Goal: Find specific page/section: Find specific page/section

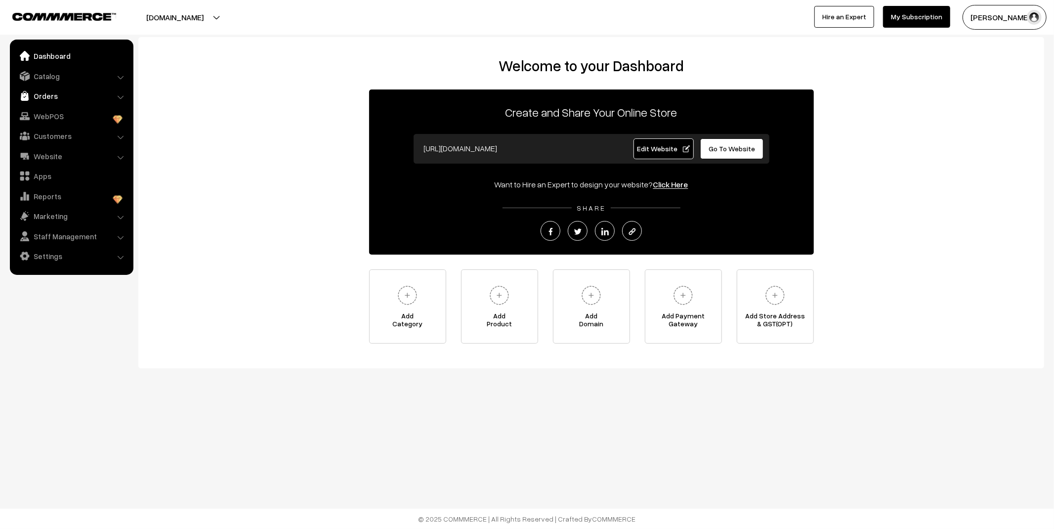
click at [65, 96] on link "Orders" at bounding box center [71, 96] width 118 height 18
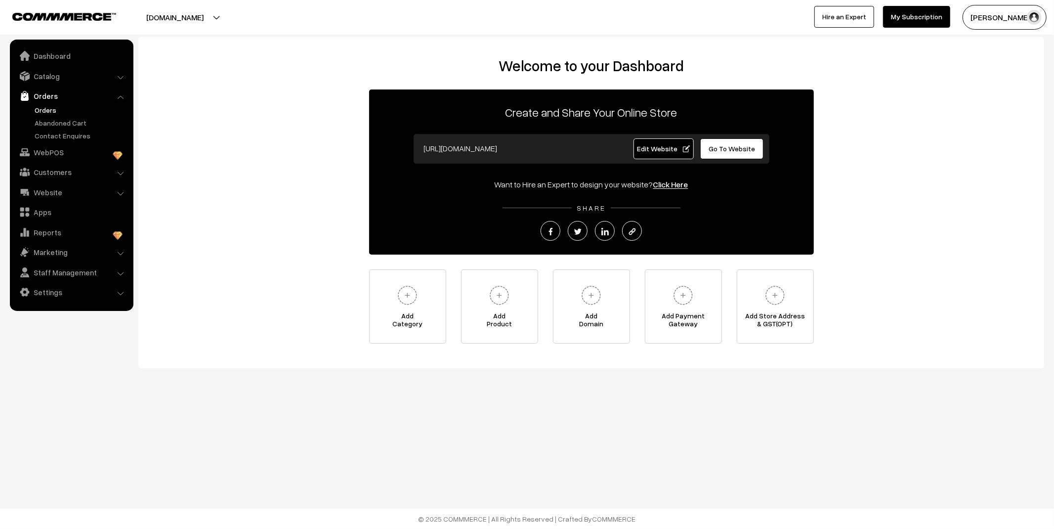
click at [45, 111] on link "Orders" at bounding box center [81, 110] width 98 height 10
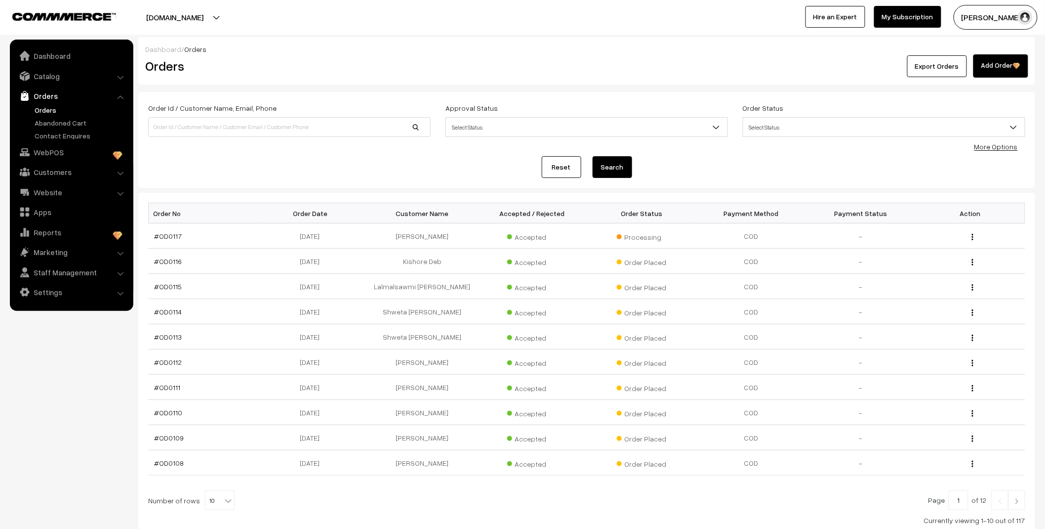
click at [51, 126] on link "Abandoned Cart" at bounding box center [81, 123] width 98 height 10
